Goal: Task Accomplishment & Management: Manage account settings

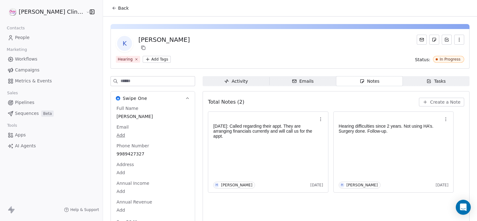
click at [442, 98] on button "Create a Note" at bounding box center [441, 102] width 45 height 9
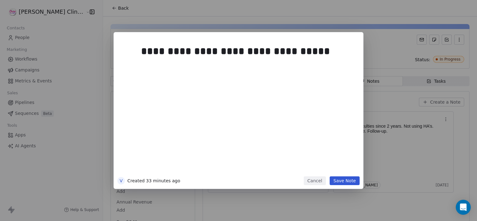
click at [347, 178] on button "Save Note" at bounding box center [345, 180] width 30 height 9
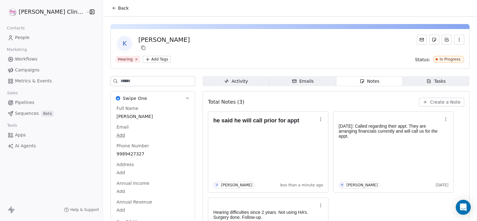
click at [108, 12] on button "Back" at bounding box center [120, 7] width 24 height 11
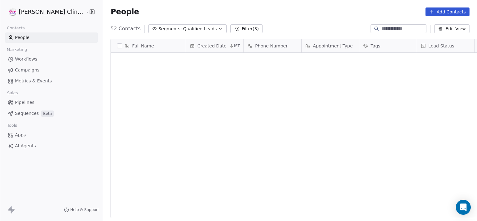
scroll to position [190, 388]
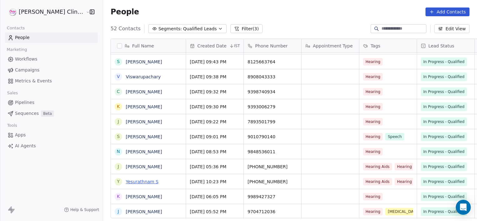
click at [127, 182] on link "Yesurathnam S" at bounding box center [142, 181] width 33 height 5
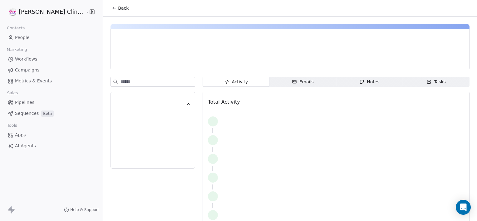
click at [369, 84] on span "Notes Notes" at bounding box center [369, 82] width 67 height 10
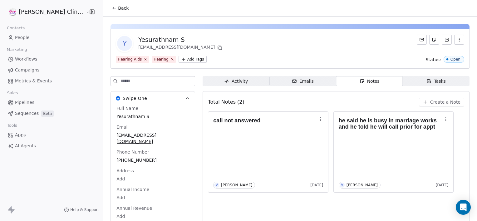
click at [435, 101] on span "Create a Note" at bounding box center [445, 102] width 30 height 6
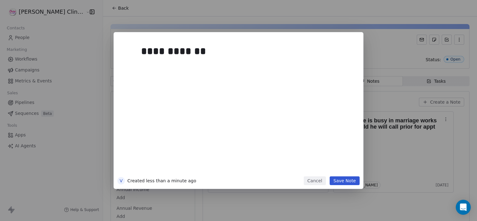
drag, startPoint x: 346, startPoint y: 184, endPoint x: 346, endPoint y: 180, distance: 3.7
click at [346, 180] on button "Save Note" at bounding box center [345, 180] width 30 height 9
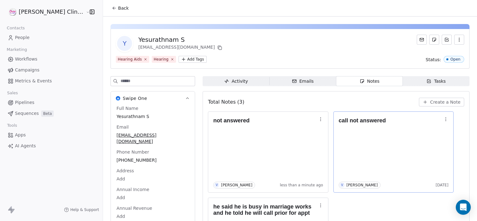
click at [346, 180] on div "call not answered V [PERSON_NAME] [DATE]" at bounding box center [394, 151] width 110 height 73
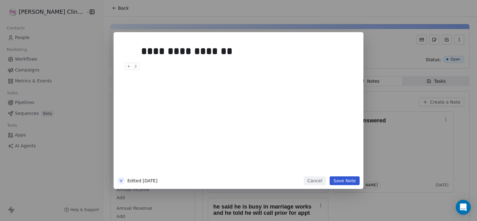
click at [339, 182] on button "Save Note" at bounding box center [345, 180] width 30 height 9
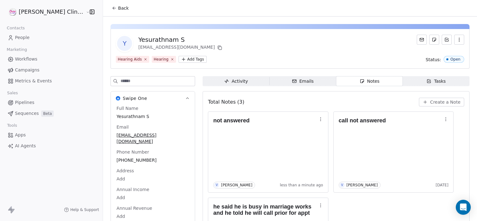
click at [118, 5] on span "Back" at bounding box center [123, 8] width 11 height 6
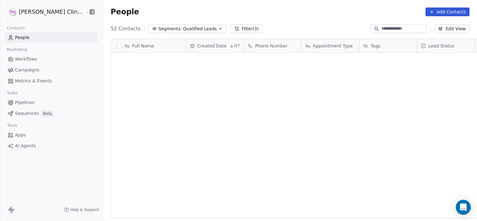
scroll to position [190, 388]
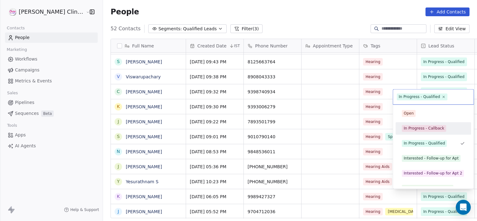
click at [422, 129] on div "In Progress - Callback" at bounding box center [424, 128] width 41 height 6
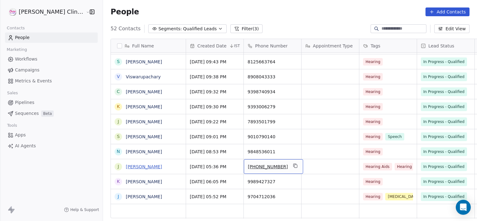
click at [127, 165] on link "[PERSON_NAME]" at bounding box center [144, 166] width 36 height 5
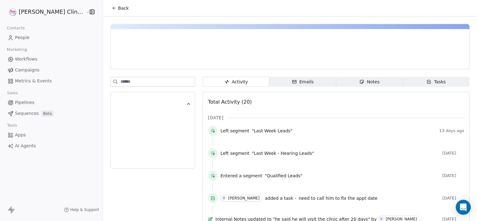
drag, startPoint x: 388, startPoint y: 74, endPoint x: 382, endPoint y: 81, distance: 8.8
click at [382, 81] on span "Notes Notes" at bounding box center [369, 82] width 67 height 10
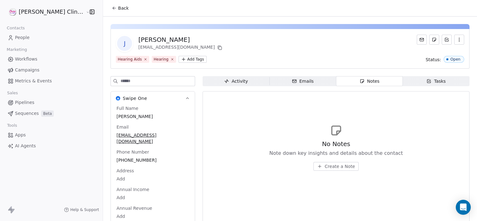
click at [118, 6] on span "Back" at bounding box center [123, 8] width 11 height 6
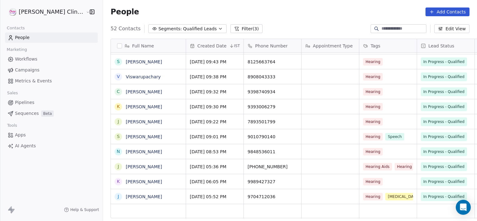
click at [126, 167] on link "[PERSON_NAME]" at bounding box center [144, 166] width 36 height 5
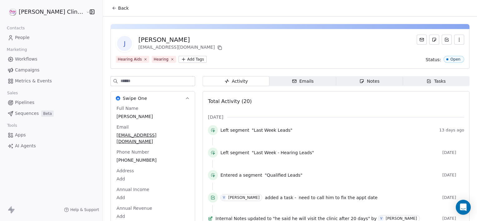
click at [354, 76] on span "Notes Notes" at bounding box center [369, 81] width 67 height 10
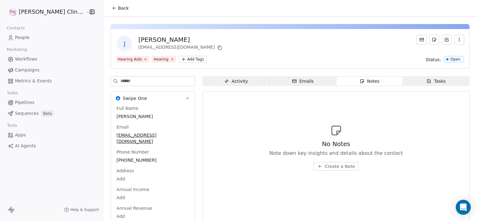
click at [327, 168] on span "Create a Note" at bounding box center [340, 166] width 30 height 6
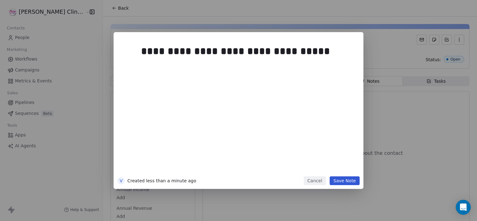
click at [338, 183] on button "Save Note" at bounding box center [345, 180] width 30 height 9
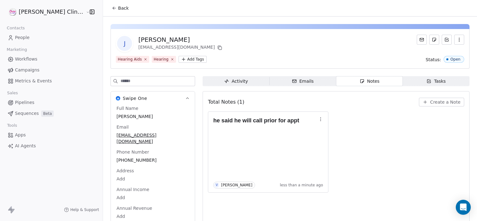
click at [118, 7] on span "Back" at bounding box center [123, 8] width 11 height 6
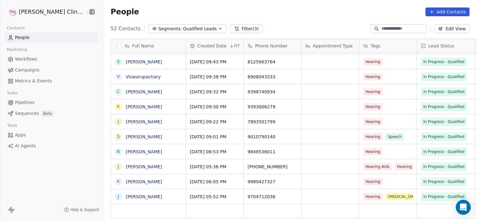
scroll to position [598, 0]
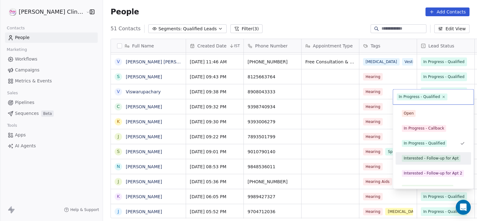
click at [423, 157] on div "Interested - Follow-up for Apt" at bounding box center [431, 158] width 55 height 6
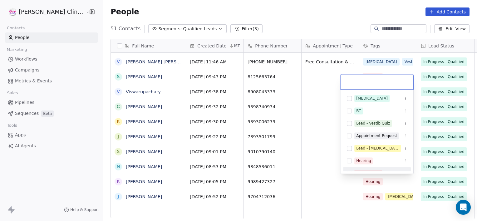
click at [289, 177] on html "[PERSON_NAME] Clinic External Contacts People Marketing Workflows Campaigns Met…" at bounding box center [238, 110] width 477 height 221
